Goal: Find specific page/section: Find specific page/section

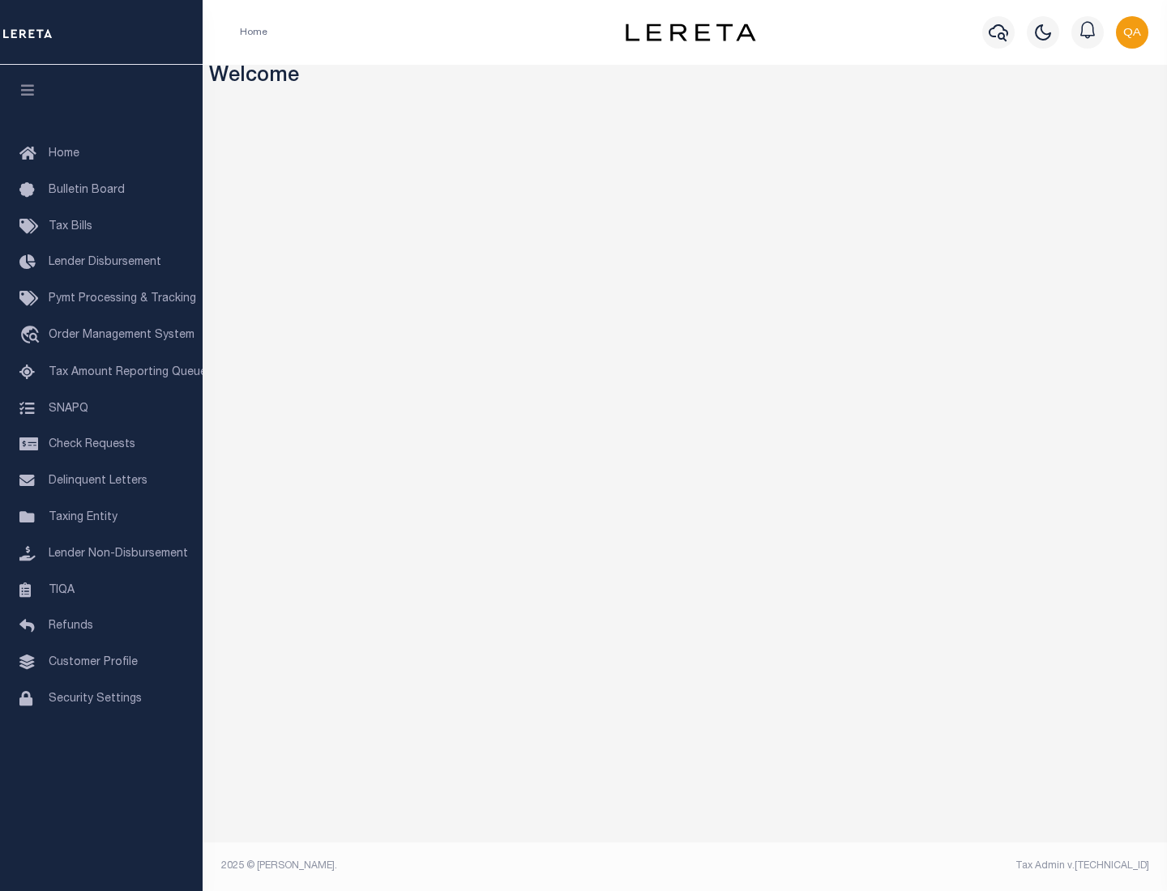
click at [101, 590] on link "TIQA" at bounding box center [101, 591] width 203 height 36
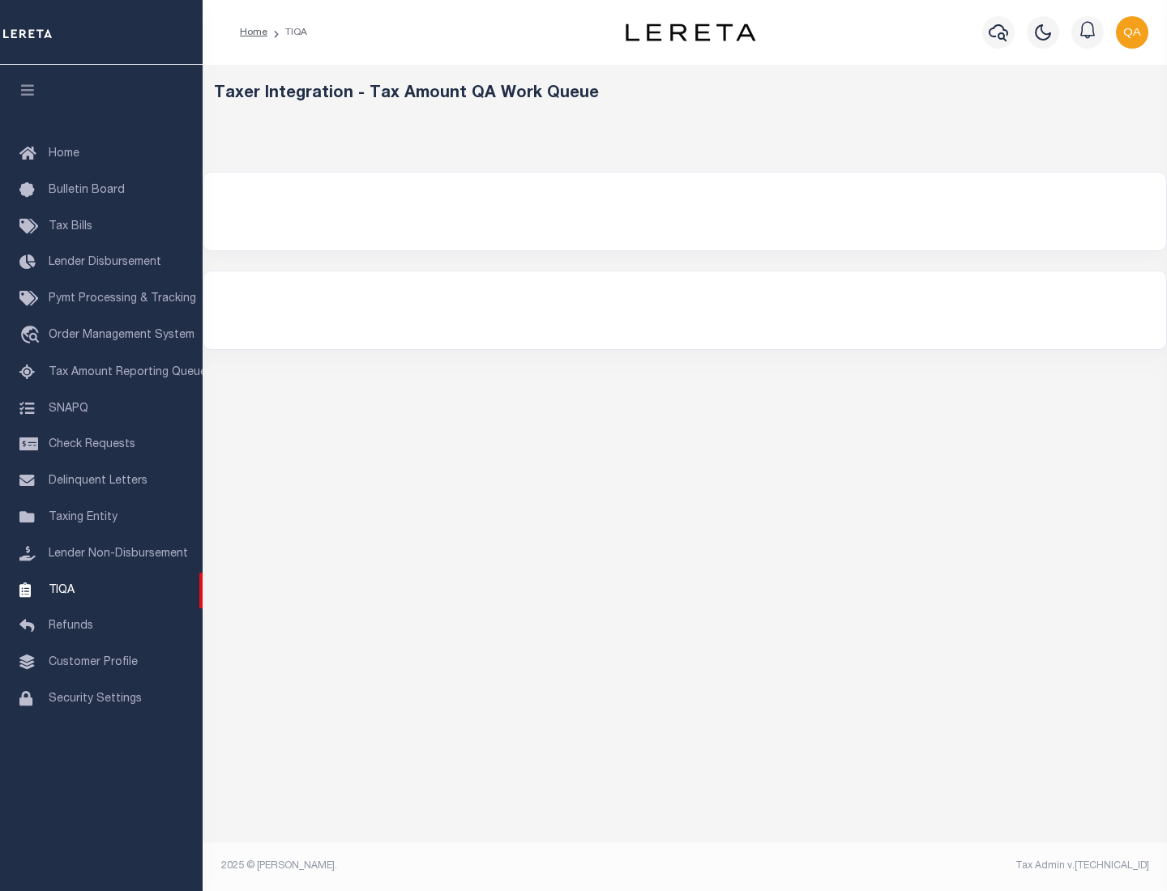
select select "200"
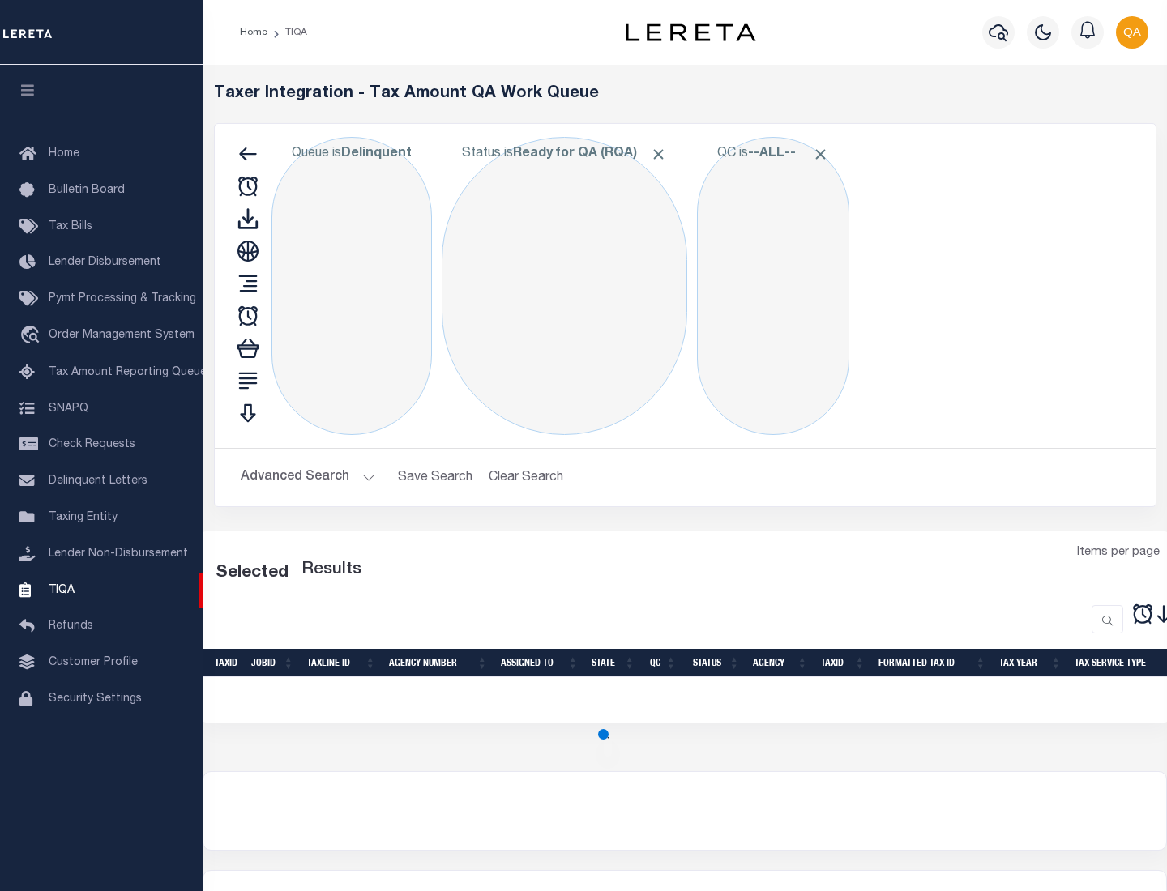
select select "200"
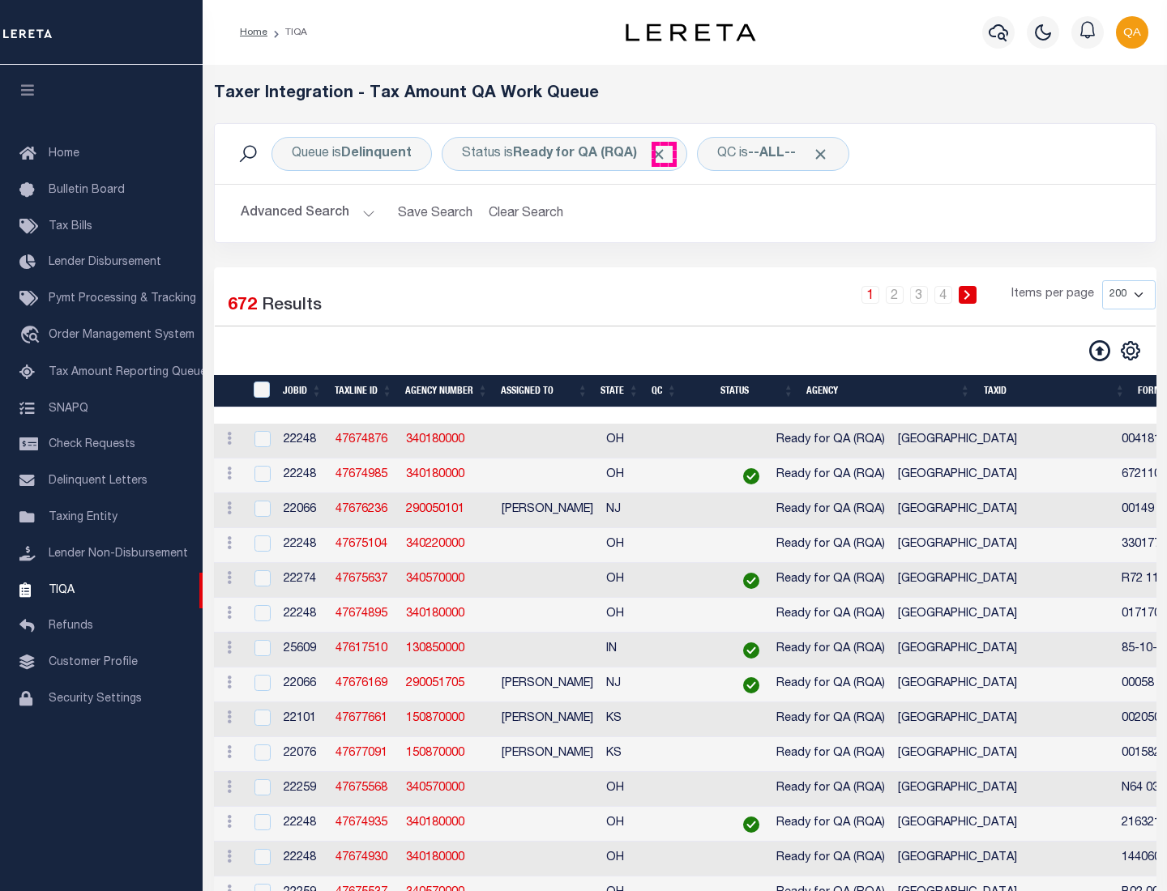
click at [664, 154] on span "Click to Remove" at bounding box center [658, 154] width 17 height 17
